Goal: Transaction & Acquisition: Purchase product/service

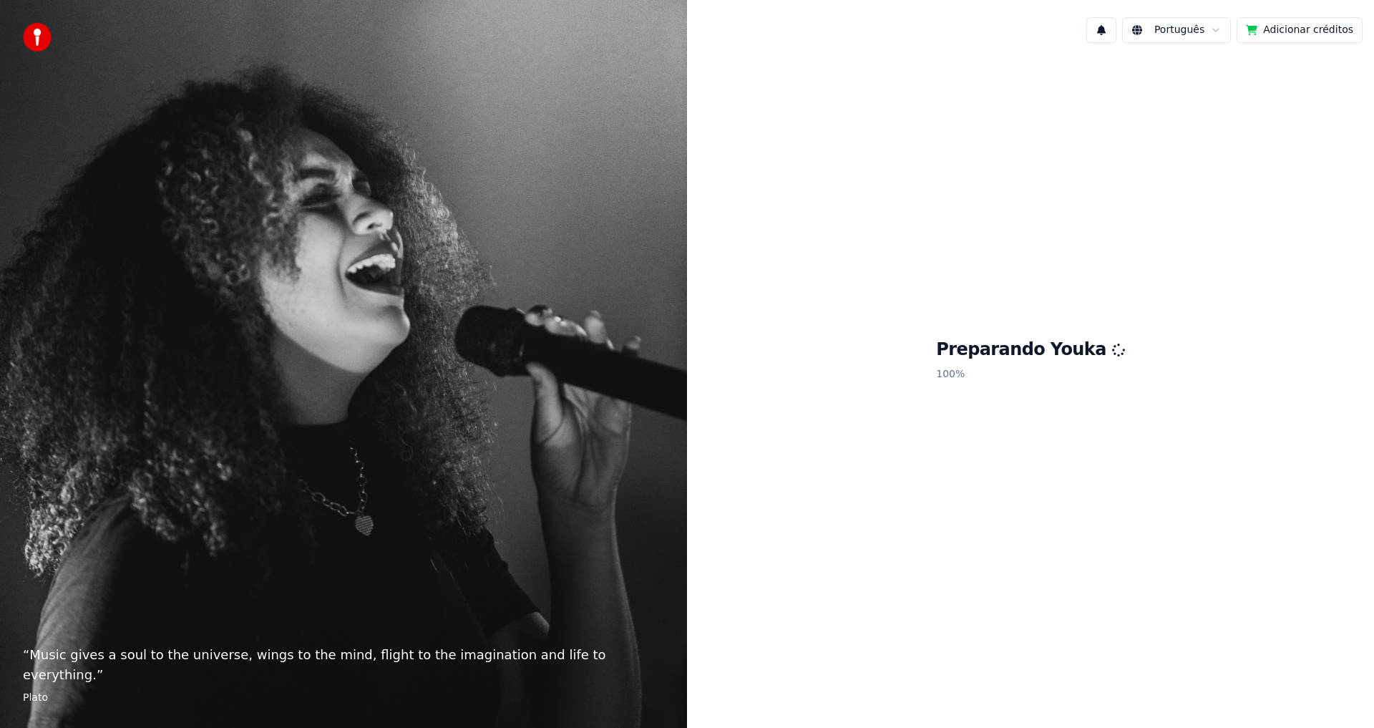
click at [1295, 30] on button "Adicionar créditos" at bounding box center [1300, 30] width 126 height 26
click at [1319, 34] on button "Adicionar créditos" at bounding box center [1300, 30] width 126 height 26
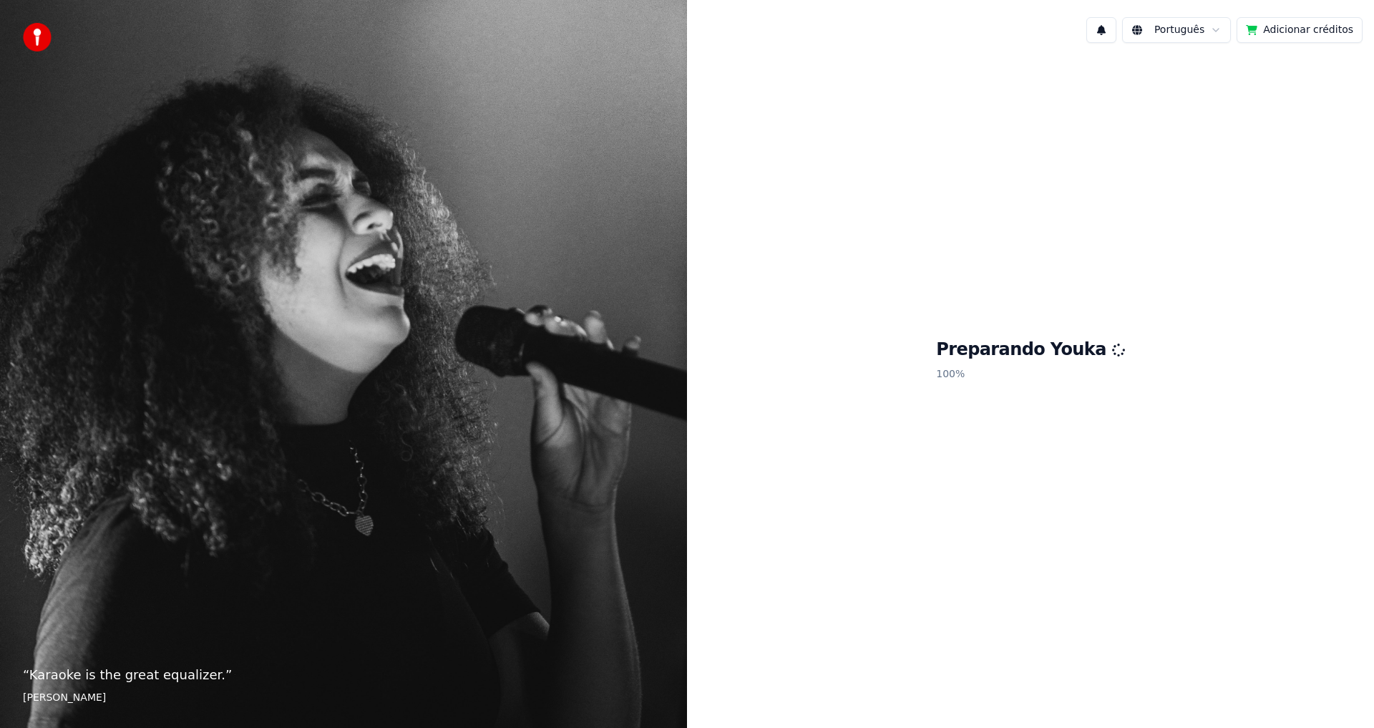
click at [1295, 33] on button "Adicionar créditos" at bounding box center [1300, 30] width 126 height 26
